Goal: Find specific page/section: Find specific page/section

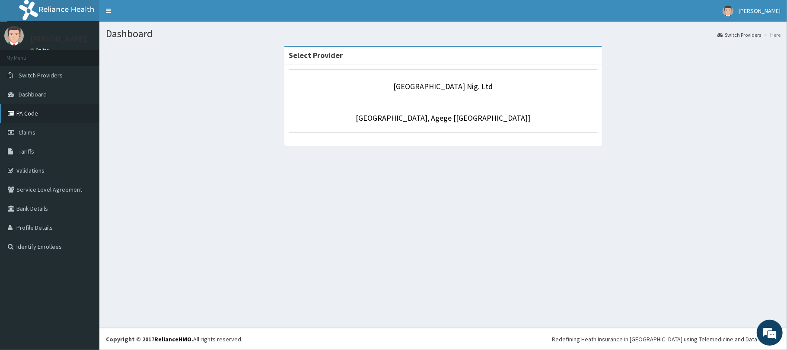
click at [51, 116] on link "PA Code" at bounding box center [49, 113] width 99 height 19
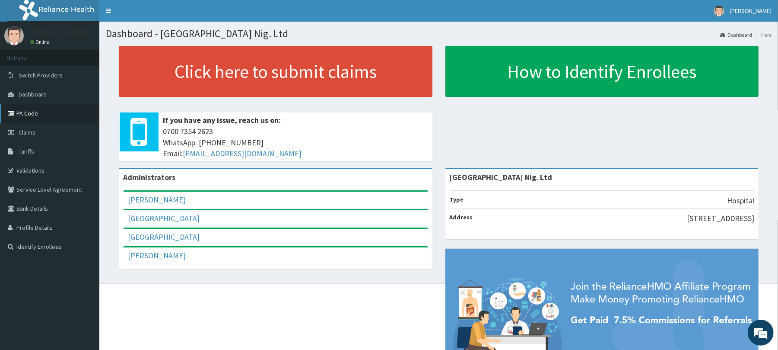
click at [27, 110] on link "PA Code" at bounding box center [49, 113] width 99 height 19
